Goal: Task Accomplishment & Management: Complete application form

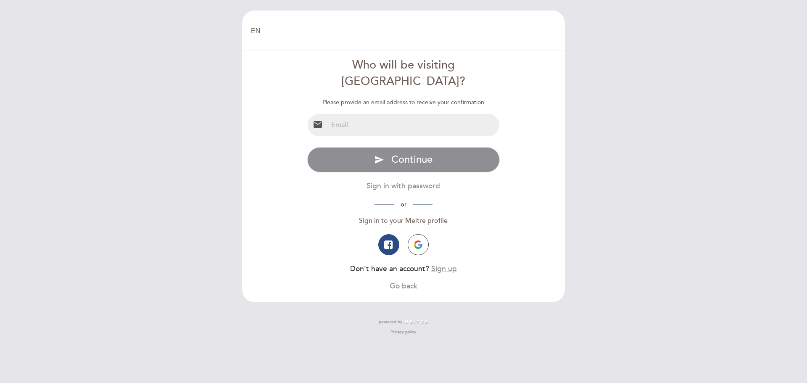
click at [396, 118] on input "email" at bounding box center [414, 125] width 172 height 22
type input "[EMAIL_ADDRESS][DOMAIN_NAME]"
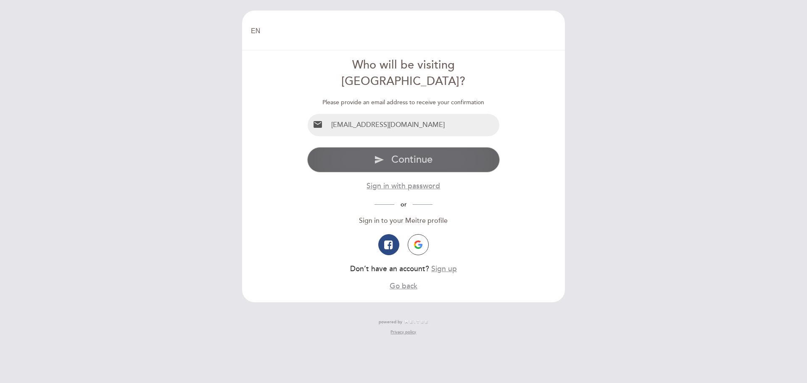
click at [399, 153] on span "Continue" at bounding box center [411, 159] width 41 height 12
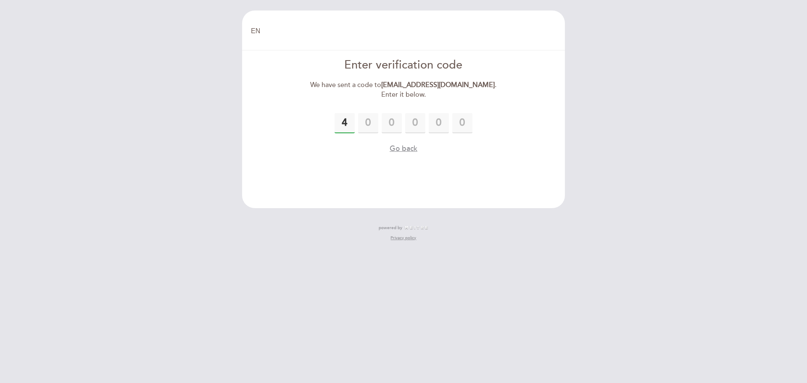
type input "4"
type input "1"
type input "6"
type input "1"
type input "9"
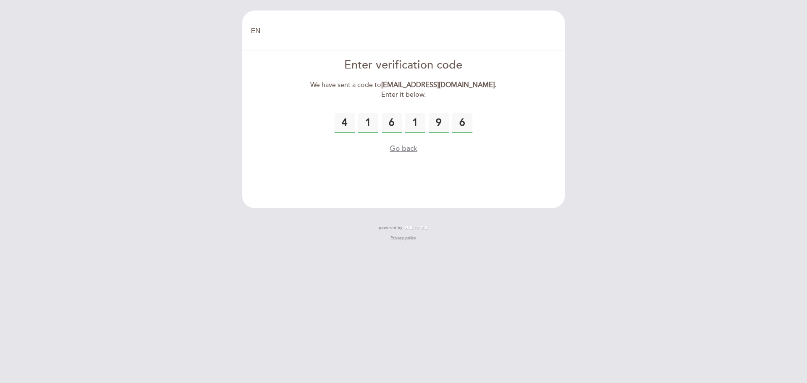
type input "6"
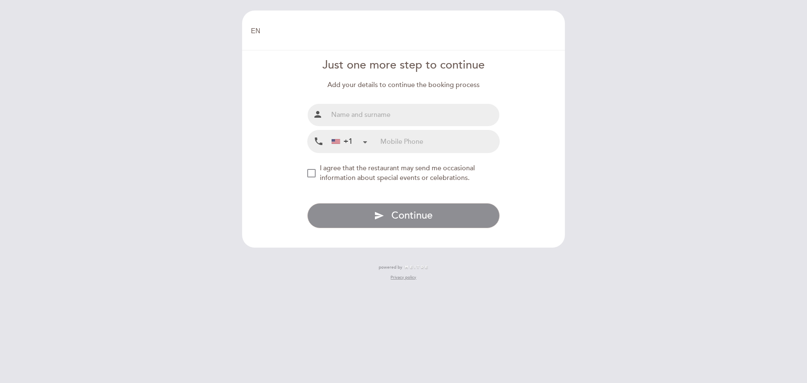
click at [483, 122] on input "text" at bounding box center [414, 115] width 172 height 22
type input "[PERSON_NAME]"
click at [457, 144] on input "tel" at bounding box center [439, 141] width 119 height 22
type input "8047152840"
click at [399, 166] on span "I agree that the restaurant may send me occasional information about special ev…" at bounding box center [397, 173] width 155 height 18
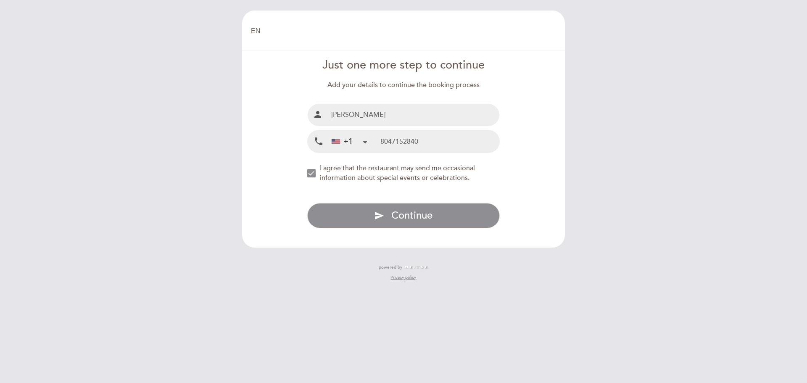
click at [401, 169] on span "I agree that the restaurant may send me occasional information about special ev…" at bounding box center [397, 173] width 155 height 18
click at [379, 175] on span "I agree that the restaurant may send me occasional information about special ev…" at bounding box center [397, 173] width 155 height 18
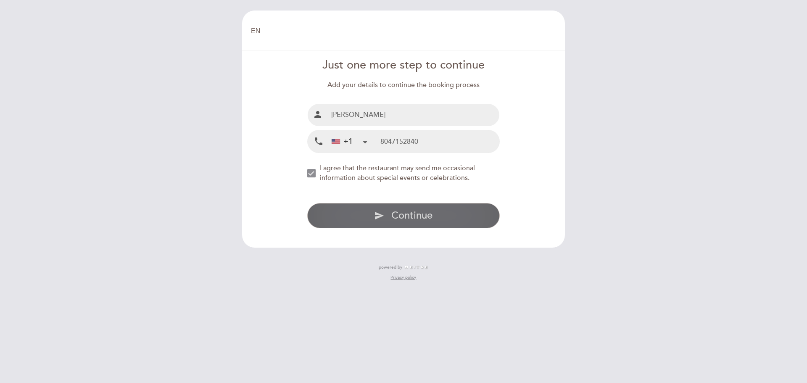
click at [404, 212] on span "Continue" at bounding box center [411, 215] width 41 height 12
